Goal: Task Accomplishment & Management: Manage account settings

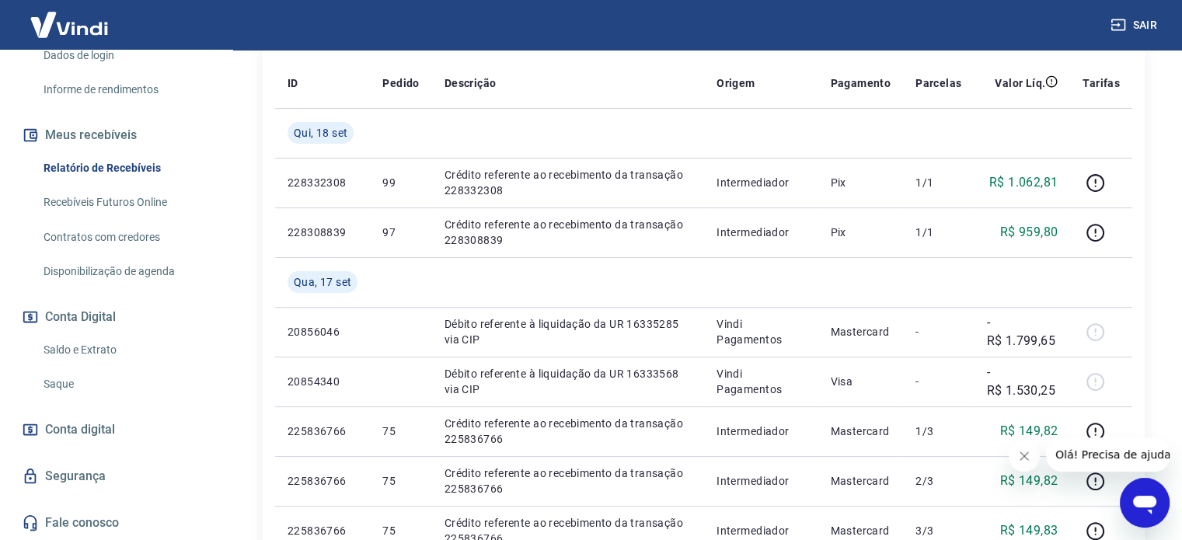
scroll to position [280, 0]
click at [35, 396] on div "Saldo e Extrato Saque" at bounding box center [116, 367] width 195 height 66
click at [59, 389] on link "Saque" at bounding box center [125, 384] width 176 height 32
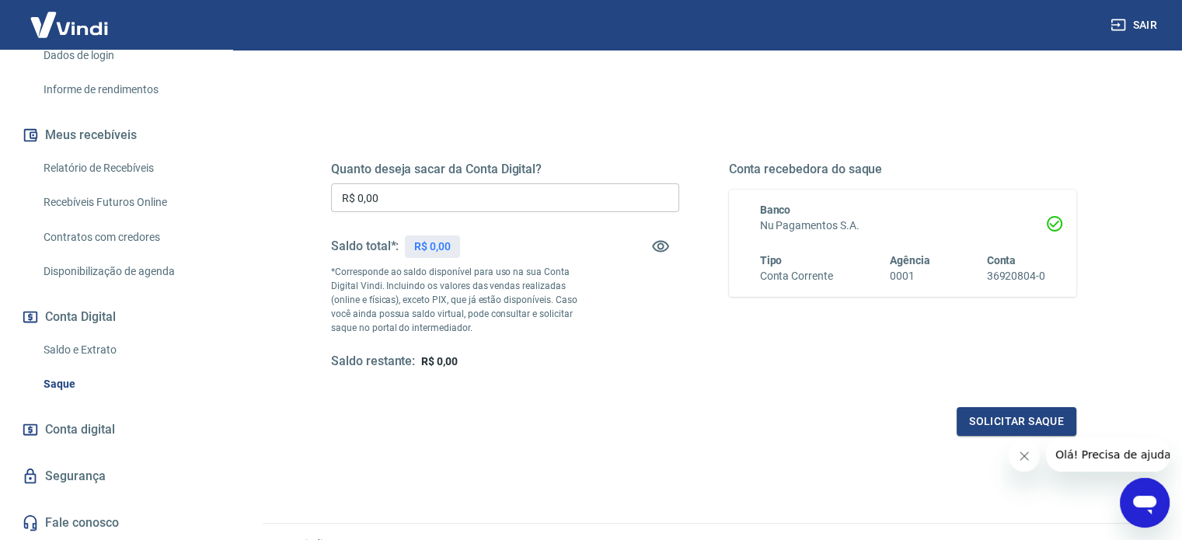
scroll to position [87, 0]
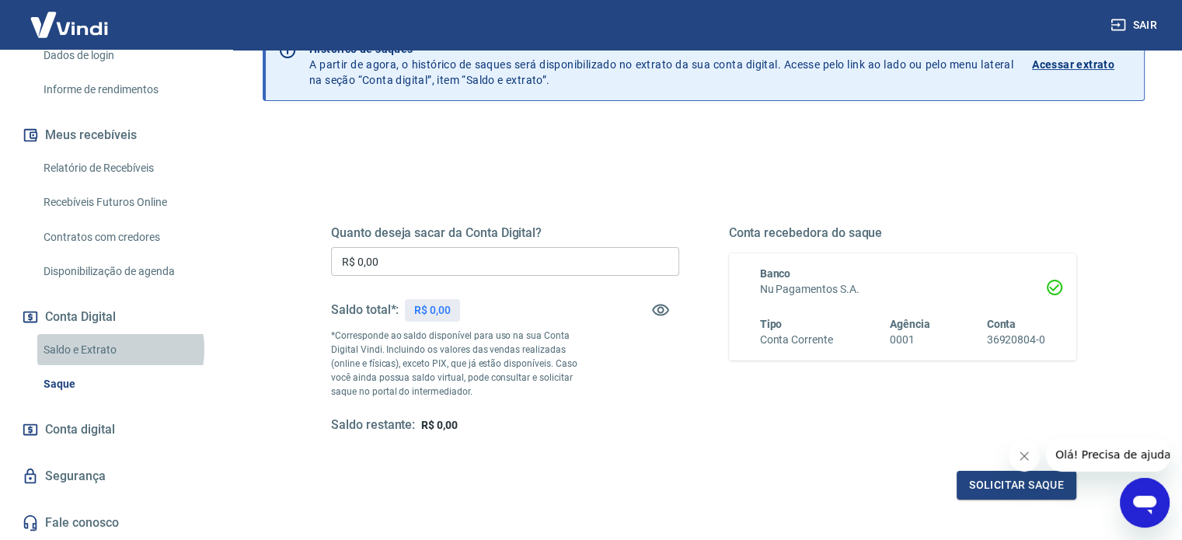
click at [103, 356] on link "Saldo e Extrato" at bounding box center [125, 350] width 176 height 32
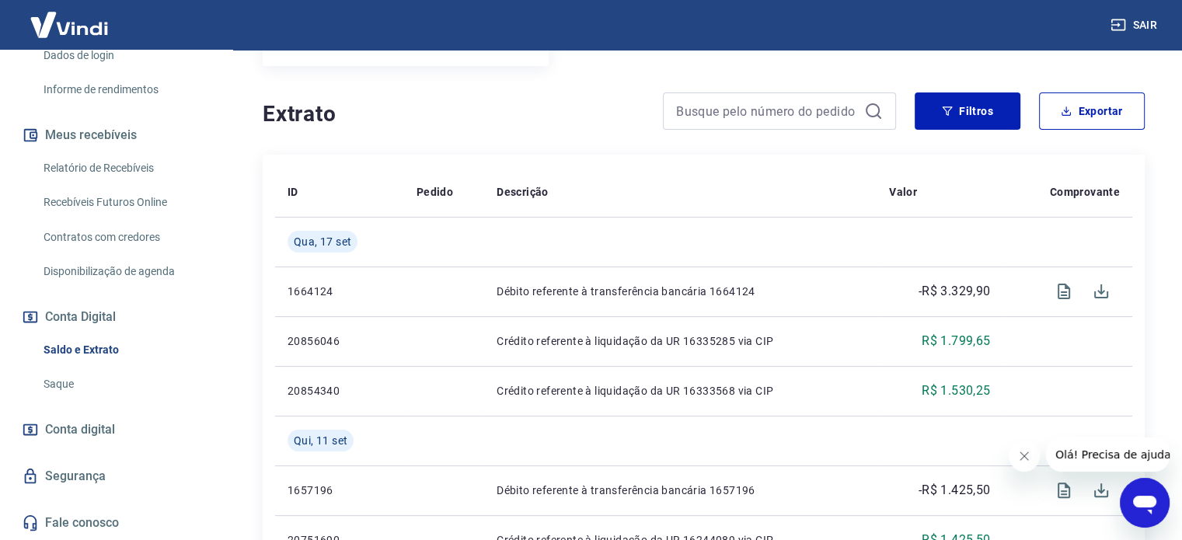
scroll to position [331, 0]
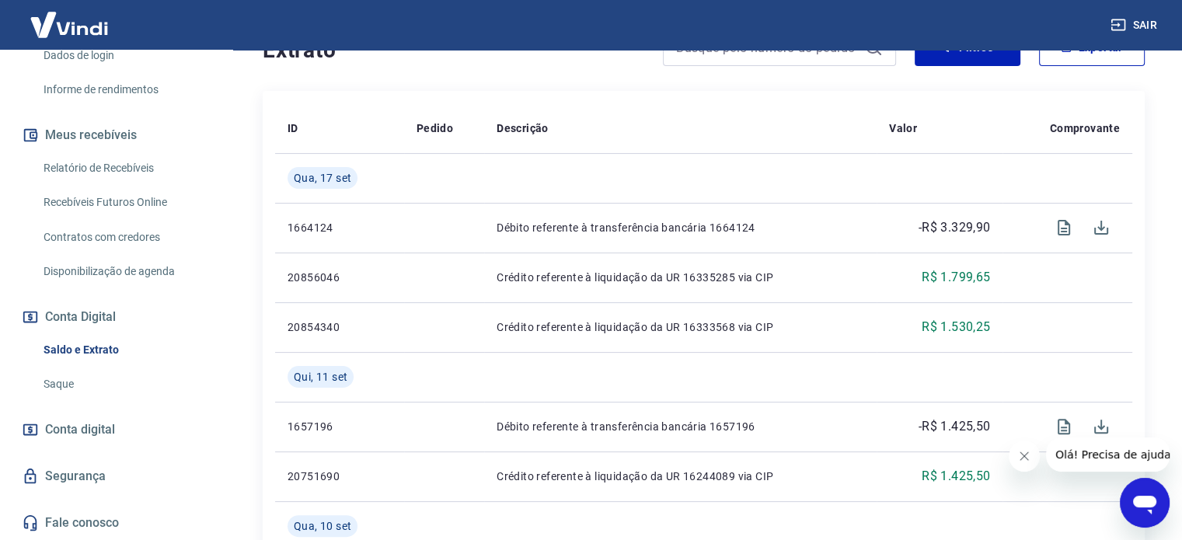
click at [62, 391] on link "Saque" at bounding box center [125, 384] width 176 height 32
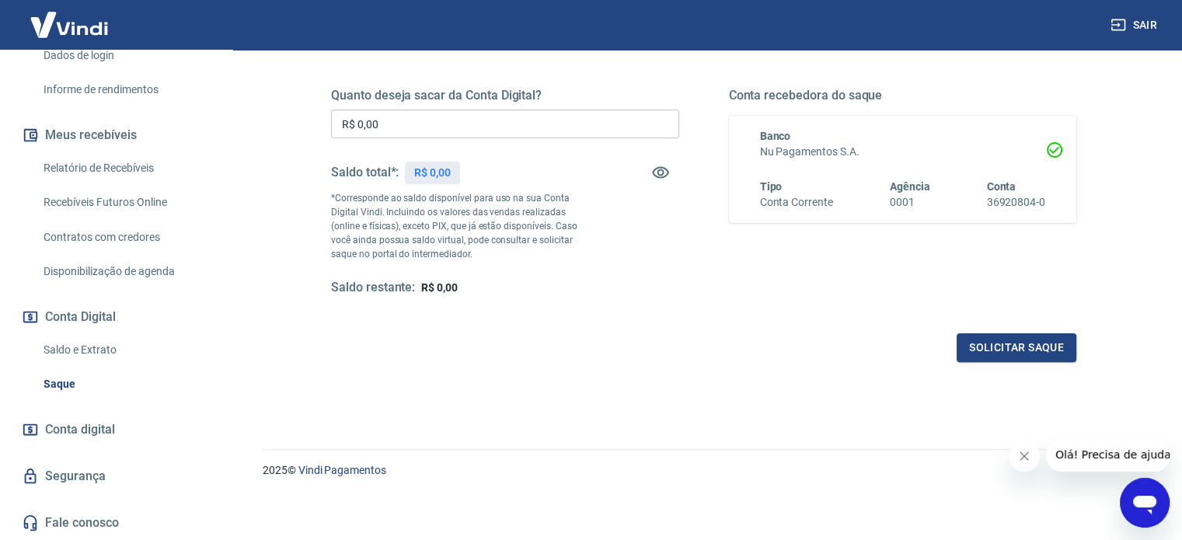
scroll to position [227, 0]
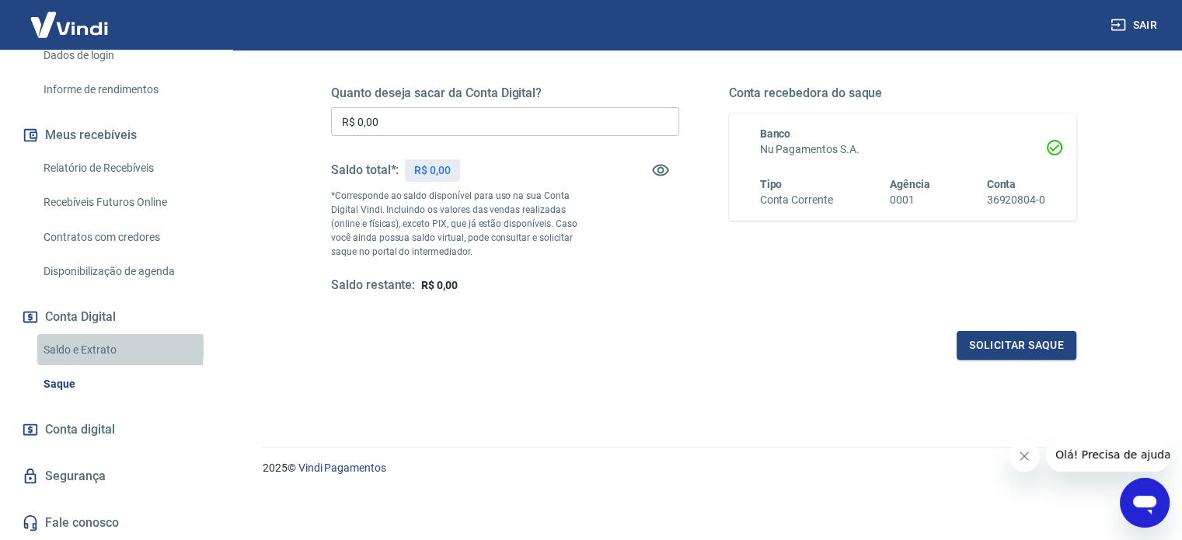
click at [61, 355] on link "Saldo e Extrato" at bounding box center [125, 350] width 176 height 32
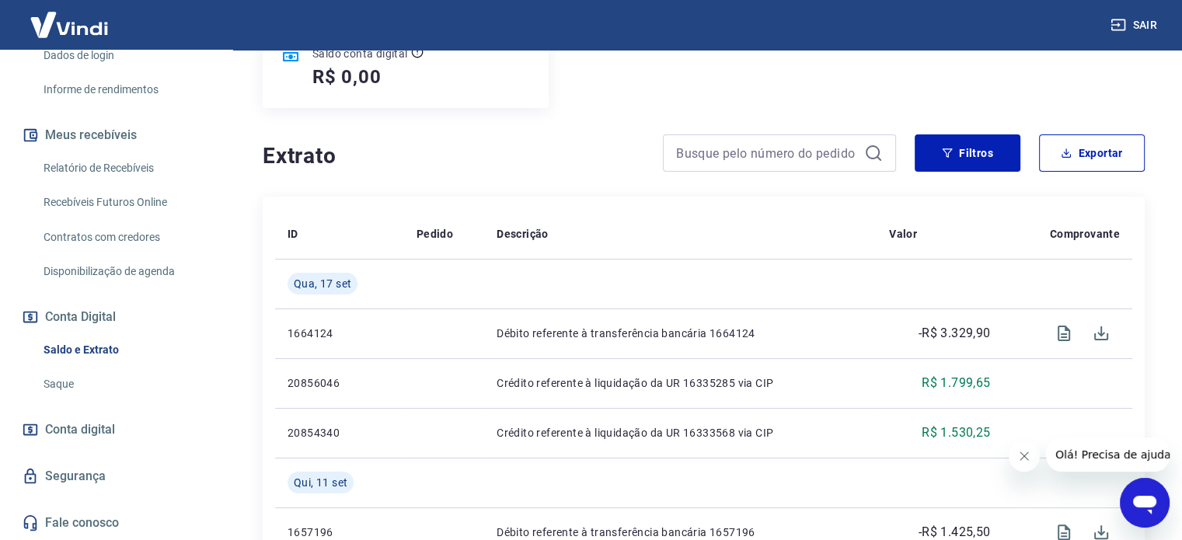
scroll to position [236, 0]
